Goal: Task Accomplishment & Management: Manage account settings

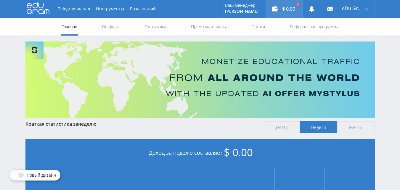
click at [282, 6] on div "$ 0.00" at bounding box center [284, 9] width 37 height 18
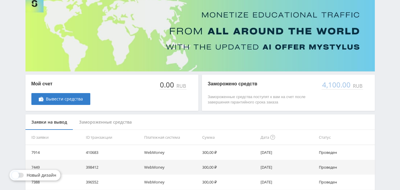
scroll to position [119, 0]
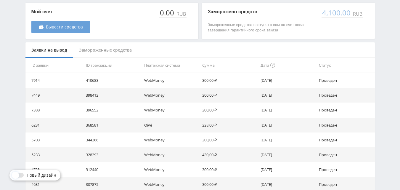
click at [70, 25] on span "Вывести средства" at bounding box center [64, 27] width 37 height 5
